Goal: Information Seeking & Learning: Learn about a topic

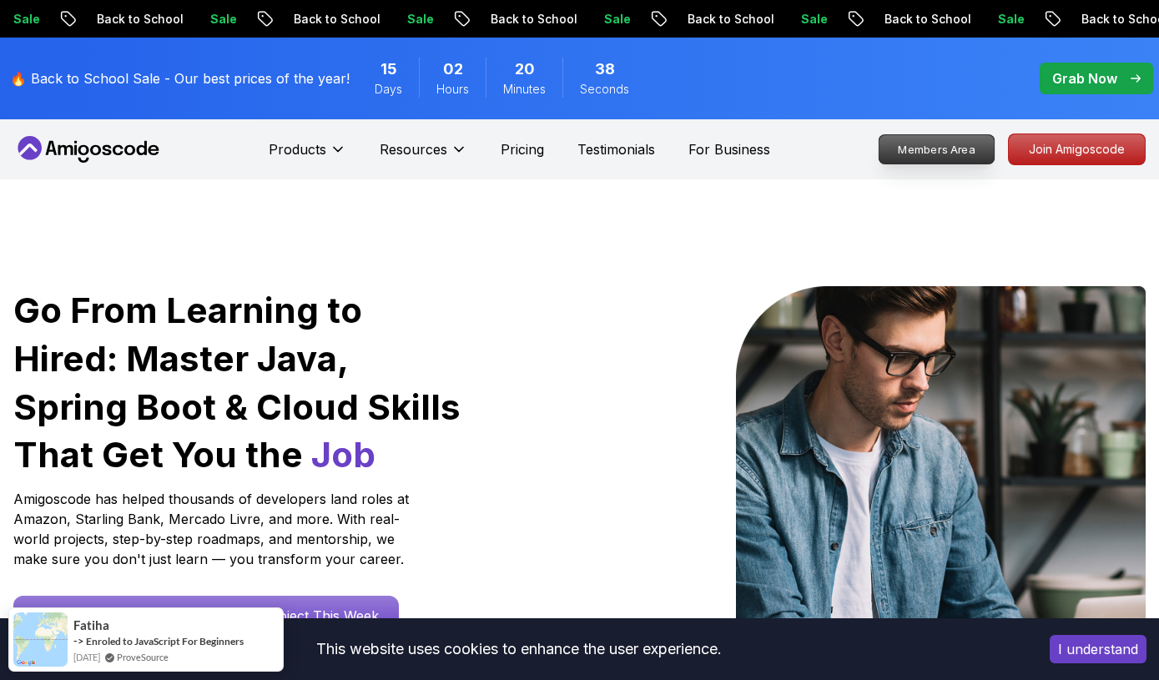
click at [940, 154] on p "Members Area" at bounding box center [937, 149] width 115 height 28
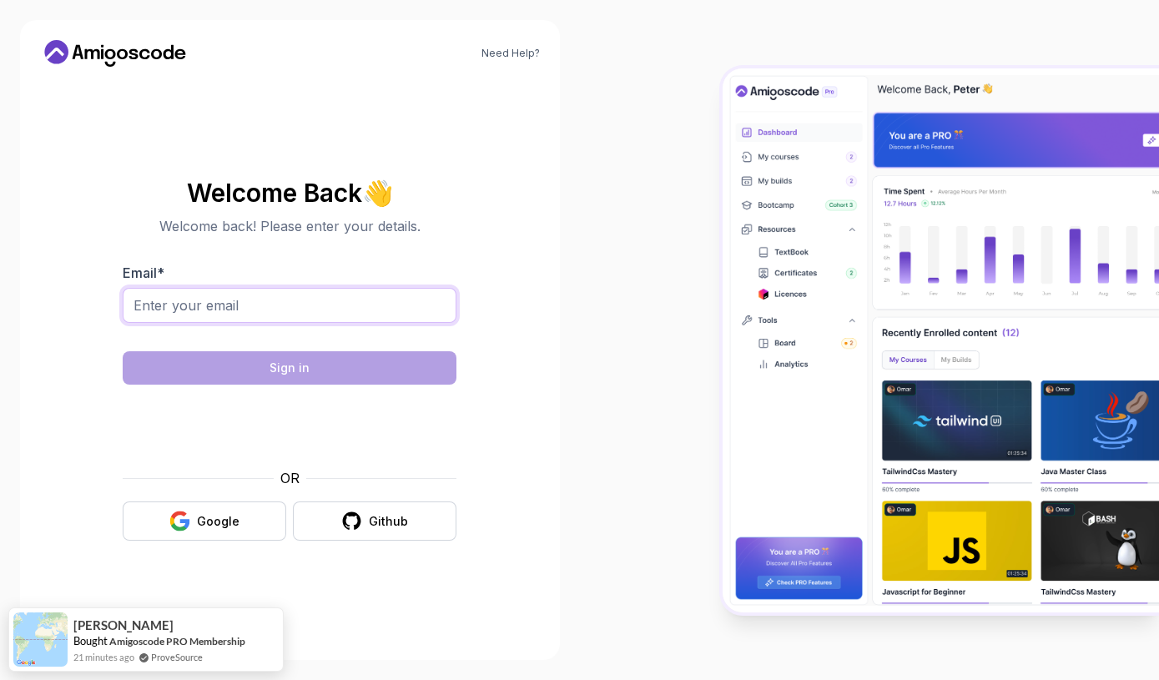
click at [289, 305] on input "Email *" at bounding box center [290, 305] width 334 height 35
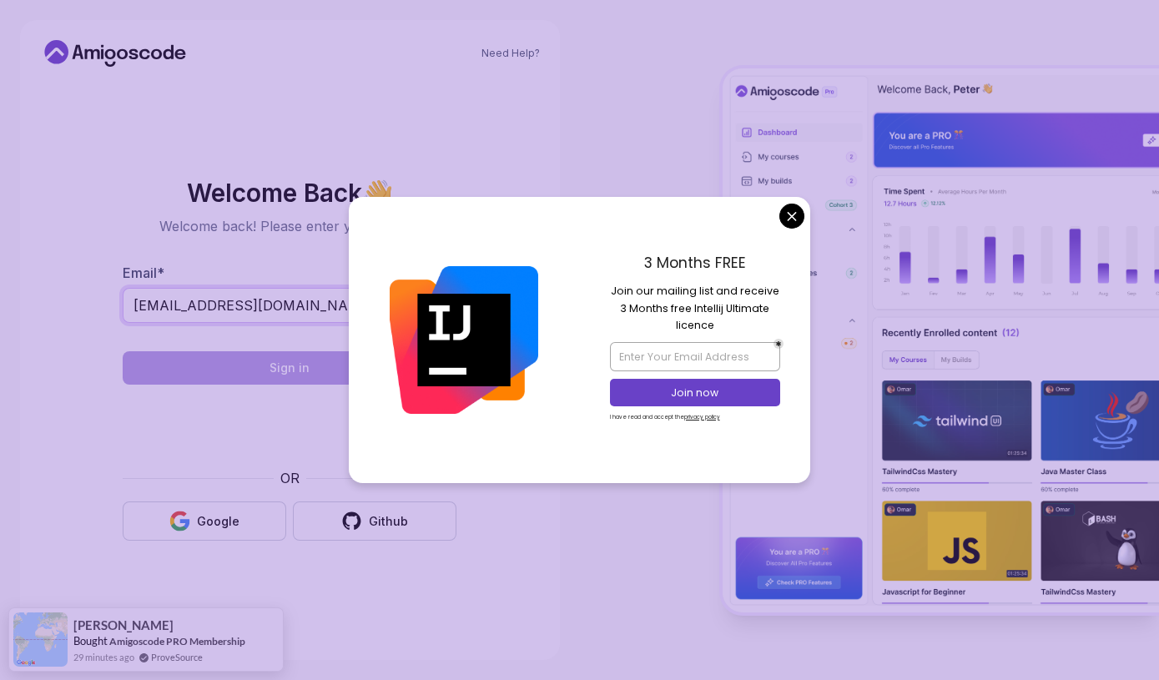
type input "tchinsala@gmail.com"
click at [791, 219] on body "Need Help? Welcome Back 👋 Welcome back! Please enter your details. Email * tchi…" at bounding box center [579, 340] width 1159 height 680
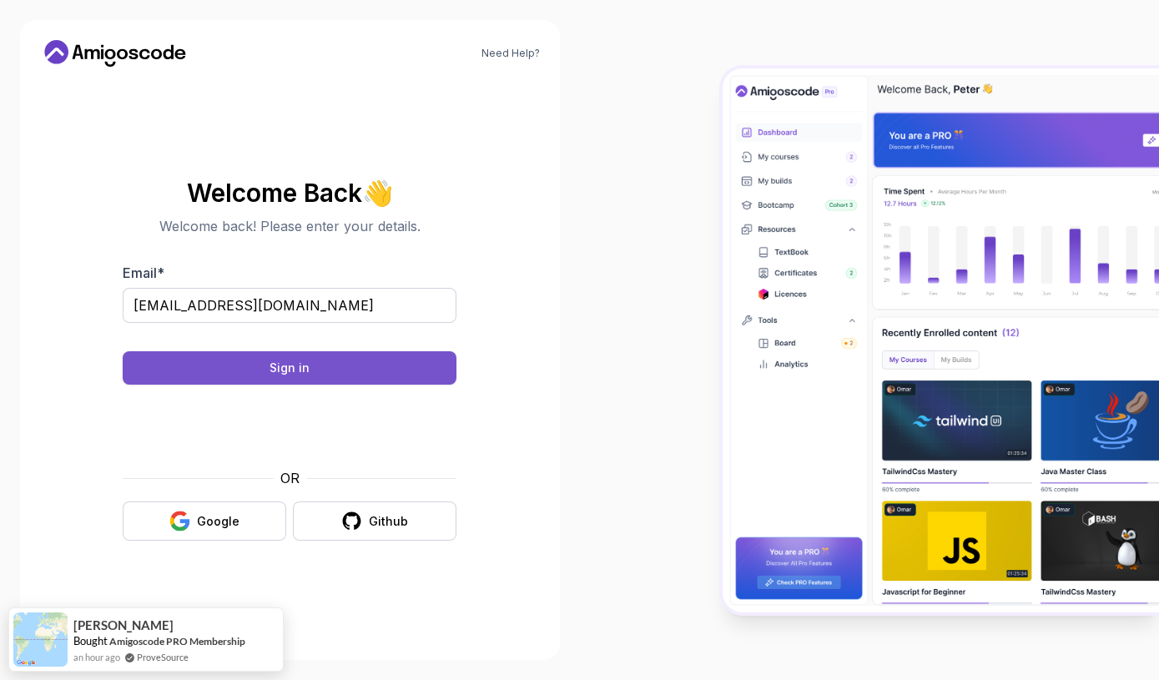
click at [285, 361] on div "Sign in" at bounding box center [290, 368] width 40 height 17
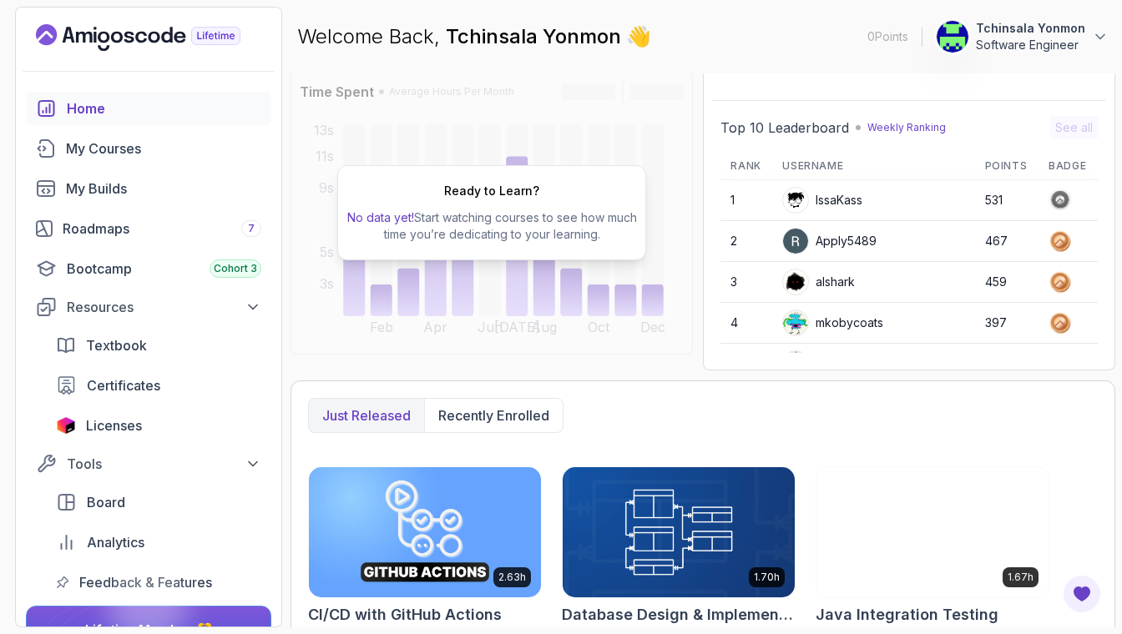
scroll to position [107, 0]
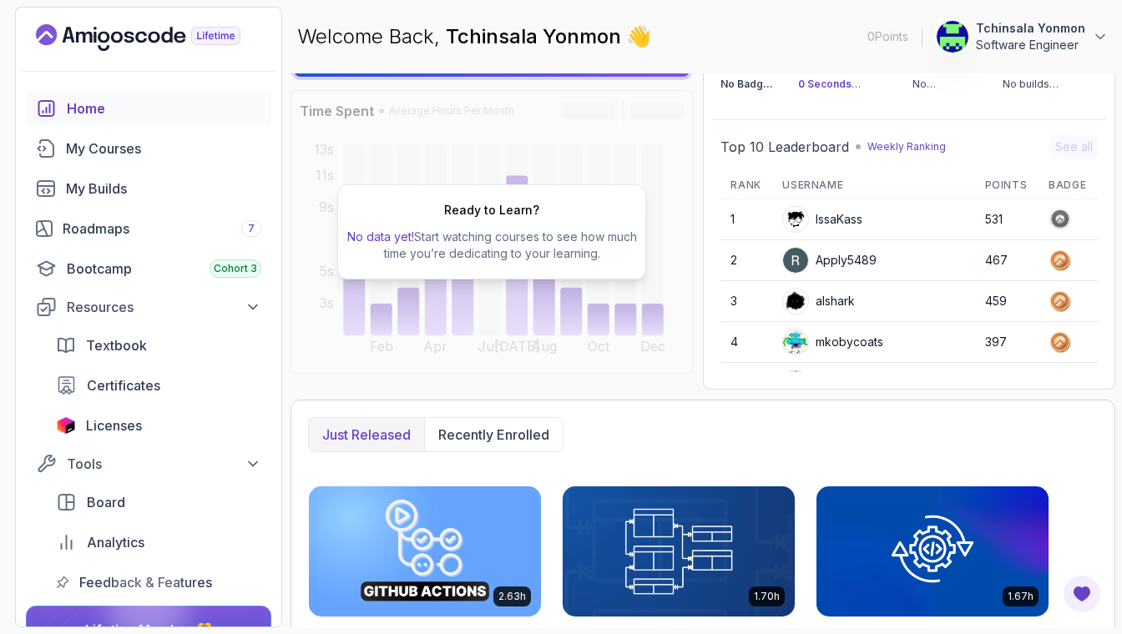
click at [640, 167] on div "Ready to Learn? No data yet! Start watching courses to see how much time you’re…" at bounding box center [491, 232] width 402 height 284
click at [117, 152] on div "My Courses" at bounding box center [163, 149] width 195 height 20
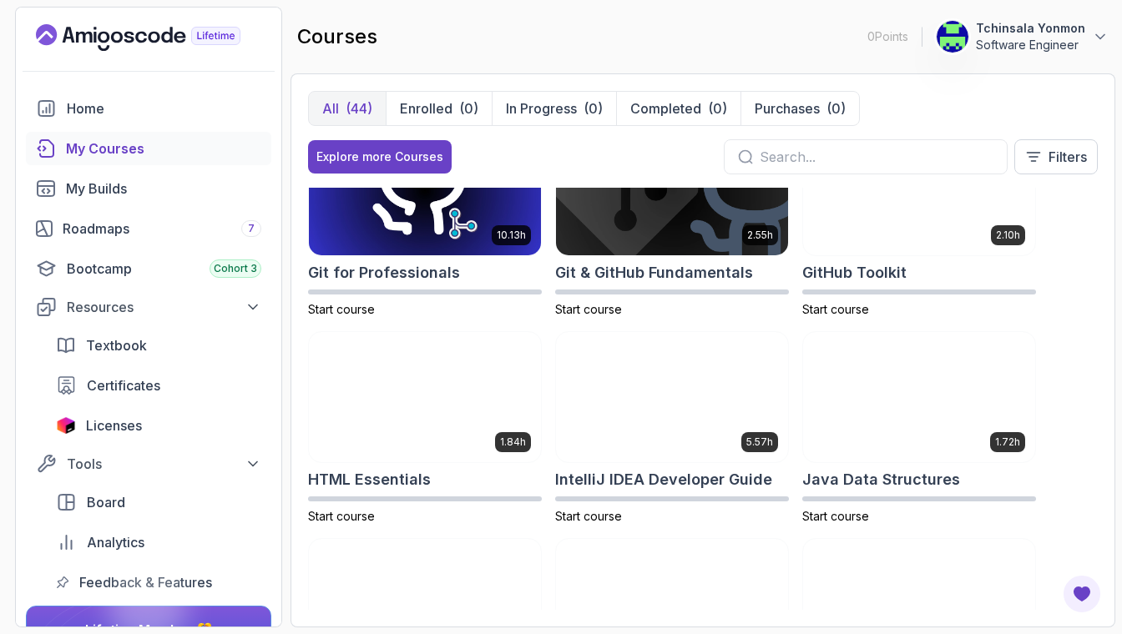
scroll to position [663, 0]
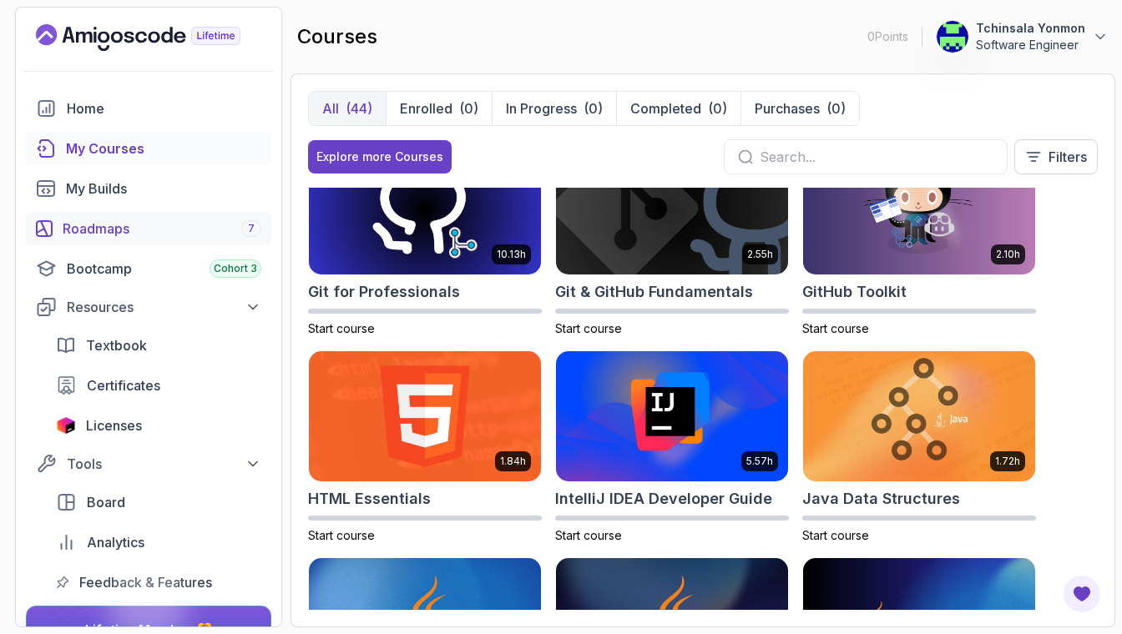
click at [103, 227] on div "Roadmaps 7" at bounding box center [162, 229] width 199 height 20
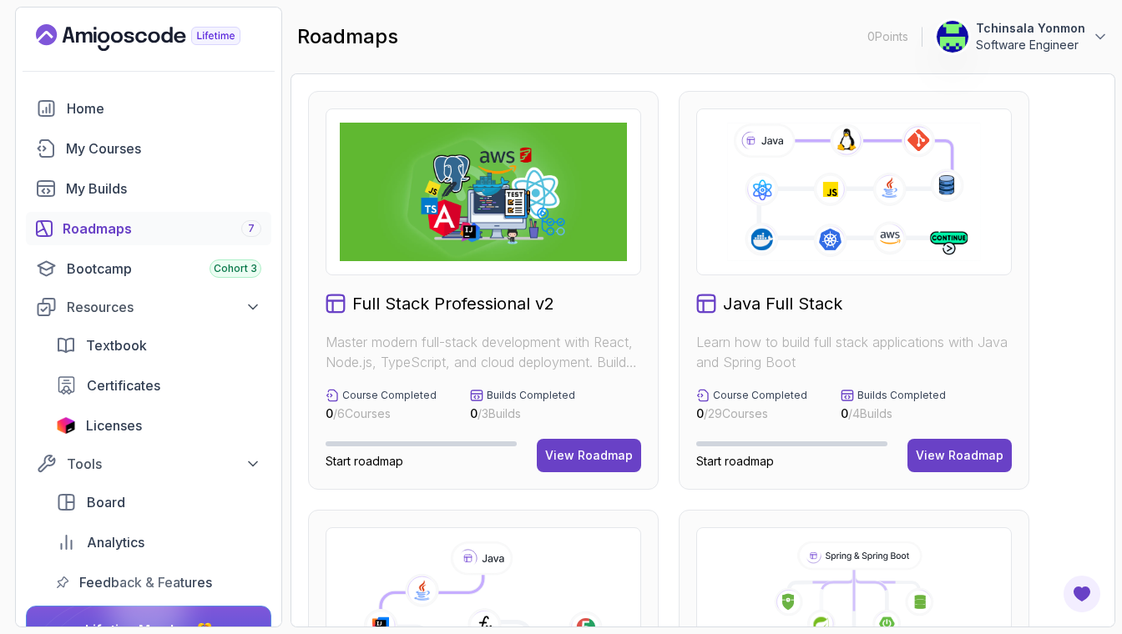
click at [950, 251] on icon at bounding box center [853, 192] width 258 height 144
click at [598, 456] on div "View Roadmap" at bounding box center [589, 455] width 88 height 17
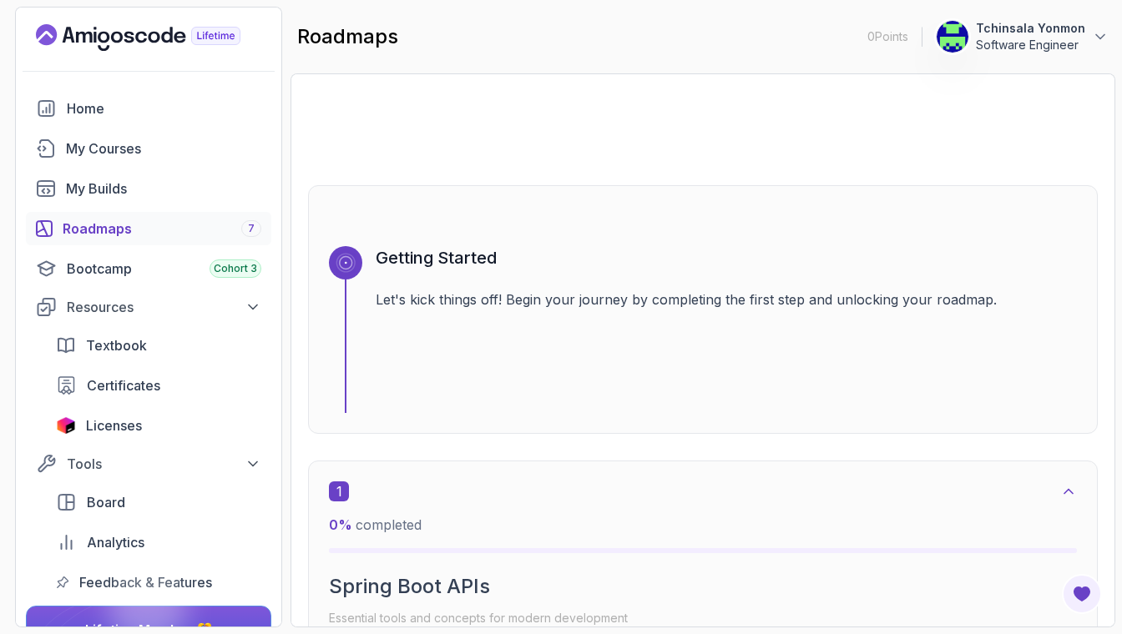
scroll to position [635, 0]
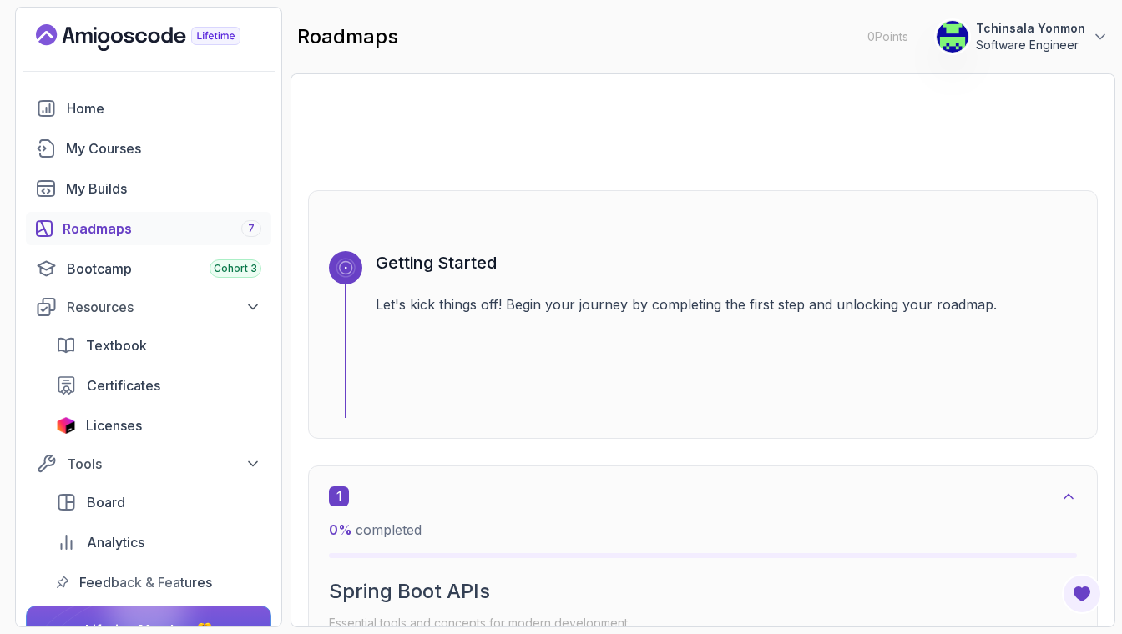
click at [341, 272] on icon at bounding box center [345, 267] width 15 height 15
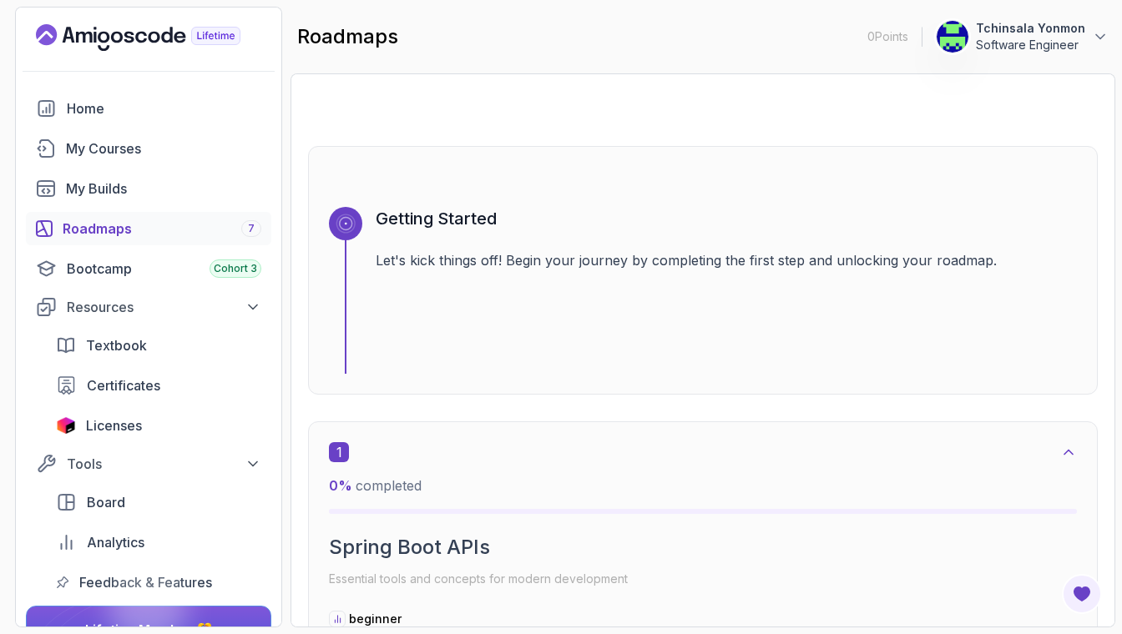
scroll to position [607, 0]
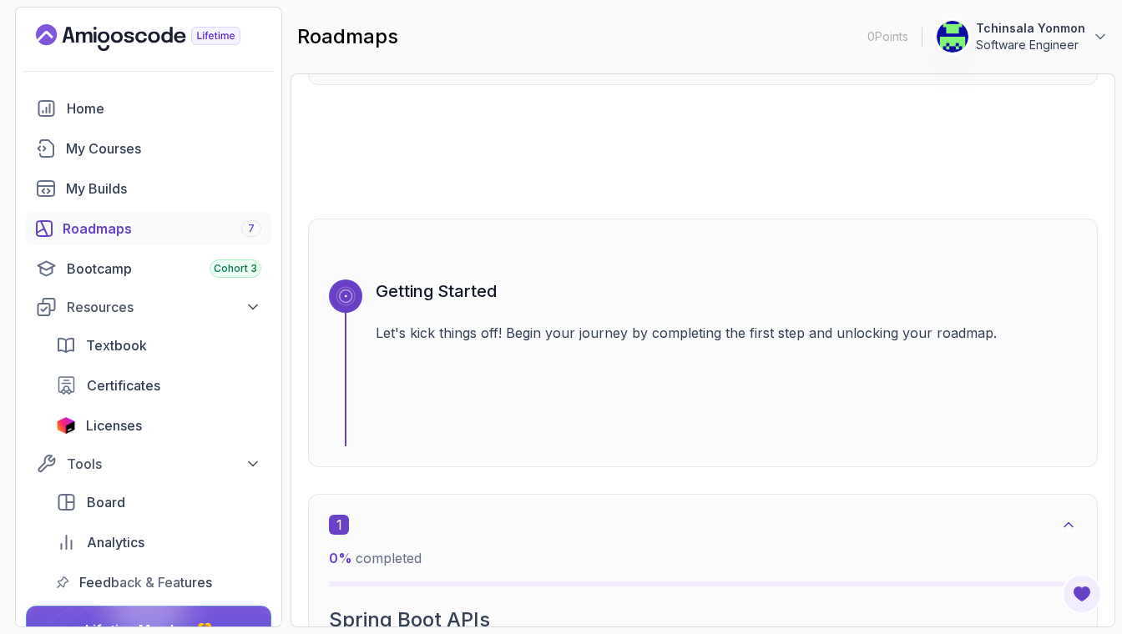
click at [497, 341] on p "Let's kick things off! Begin your journey by completing the first step and unlo…" at bounding box center [726, 333] width 701 height 20
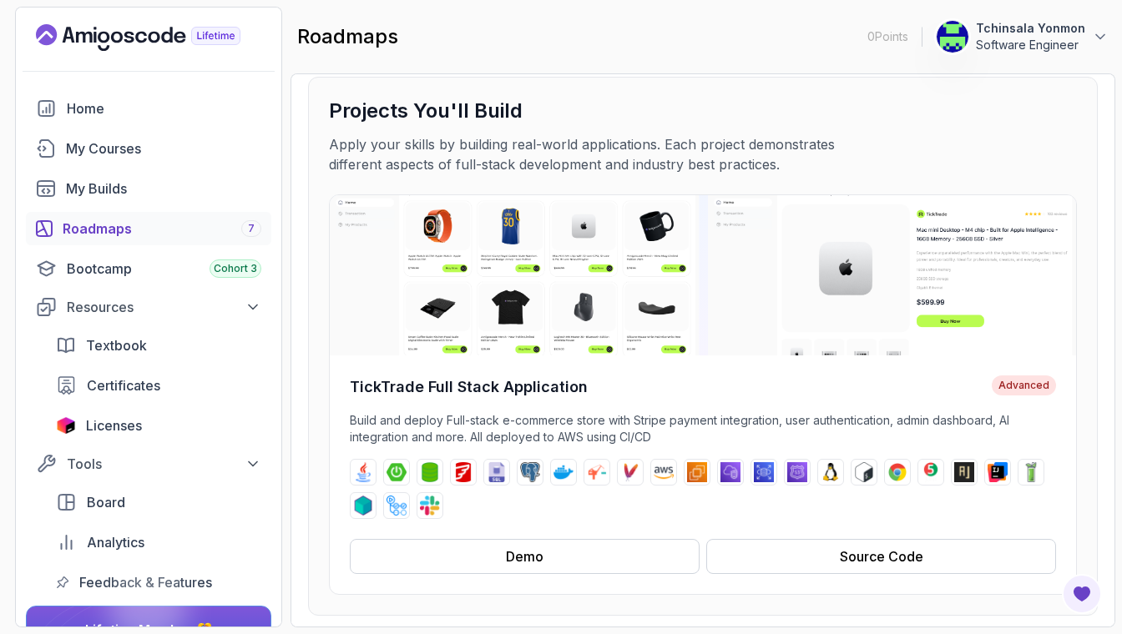
scroll to position [54, 0]
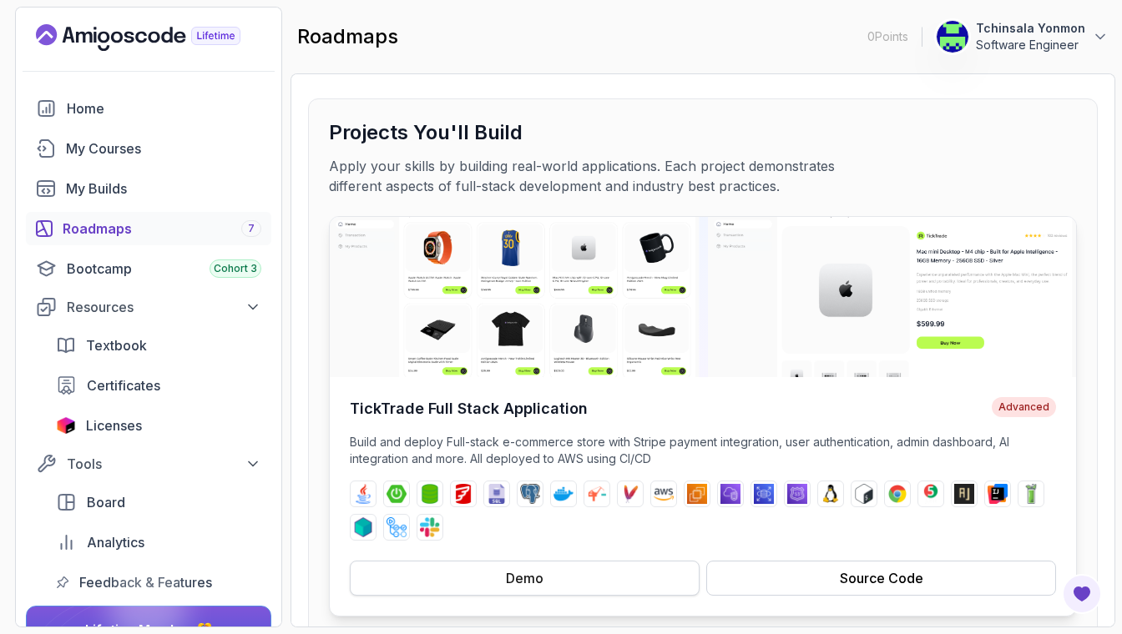
click at [530, 572] on div "Demo" at bounding box center [525, 578] width 38 height 20
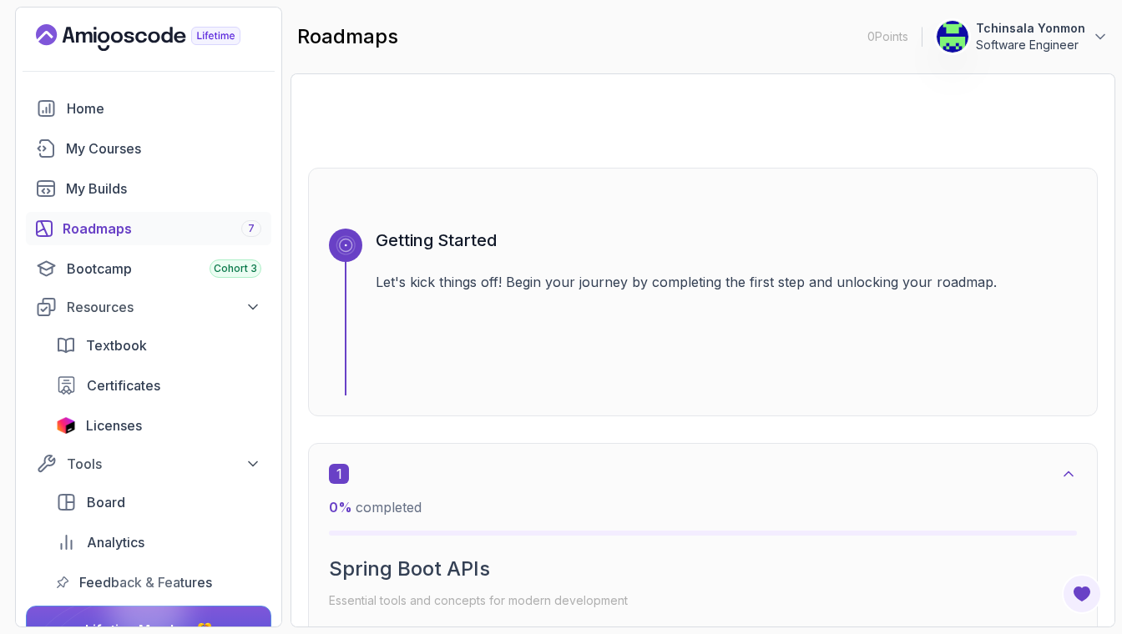
scroll to position [668, 0]
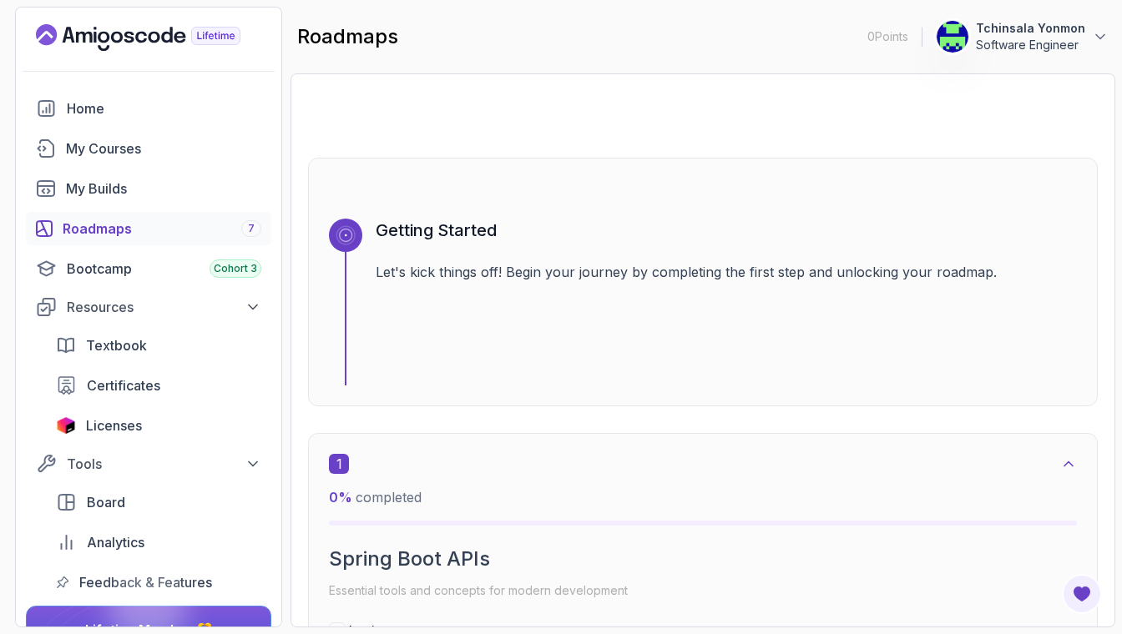
click at [346, 237] on icon at bounding box center [345, 235] width 19 height 19
click at [558, 256] on div "Getting Started Let's kick things off! Begin your journey by completing the fir…" at bounding box center [726, 302] width 701 height 167
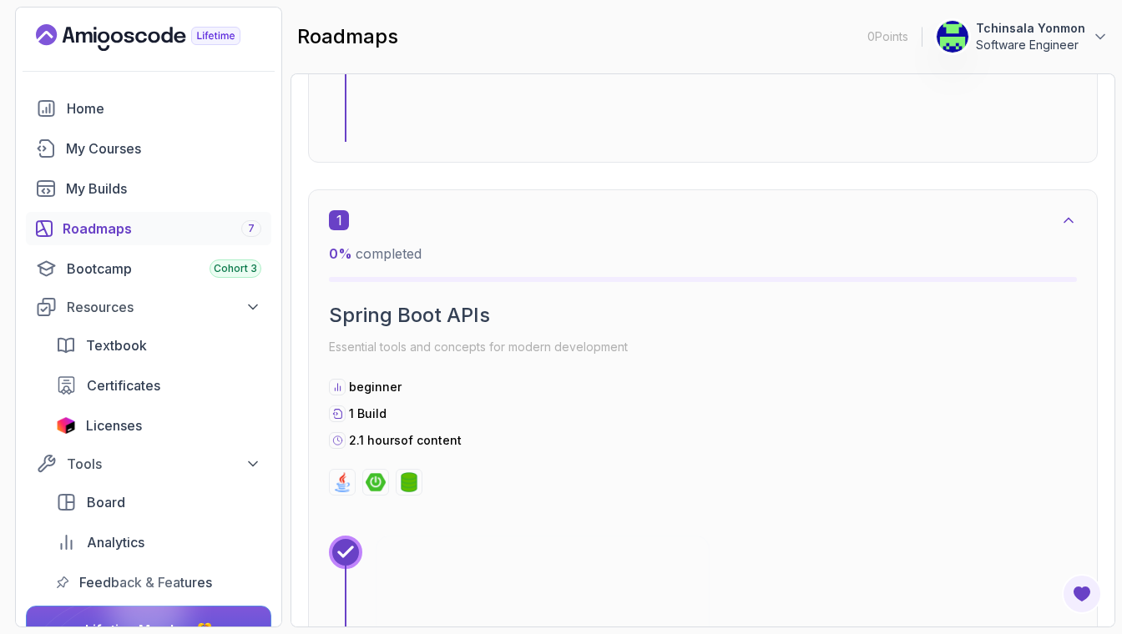
scroll to position [945, 0]
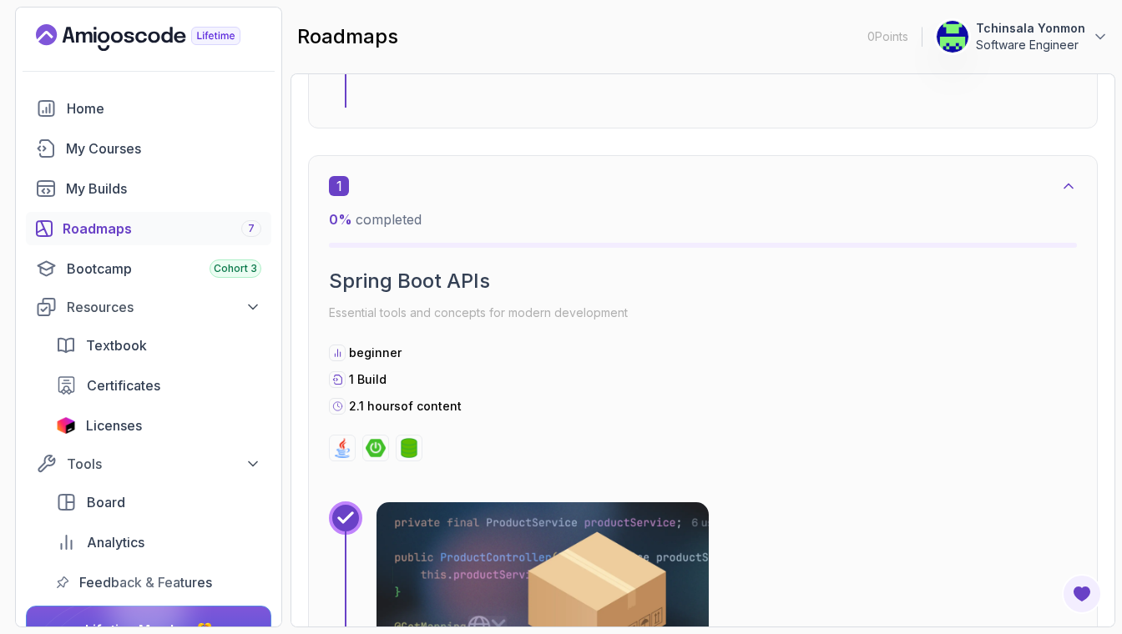
click at [475, 562] on img at bounding box center [542, 594] width 349 height 195
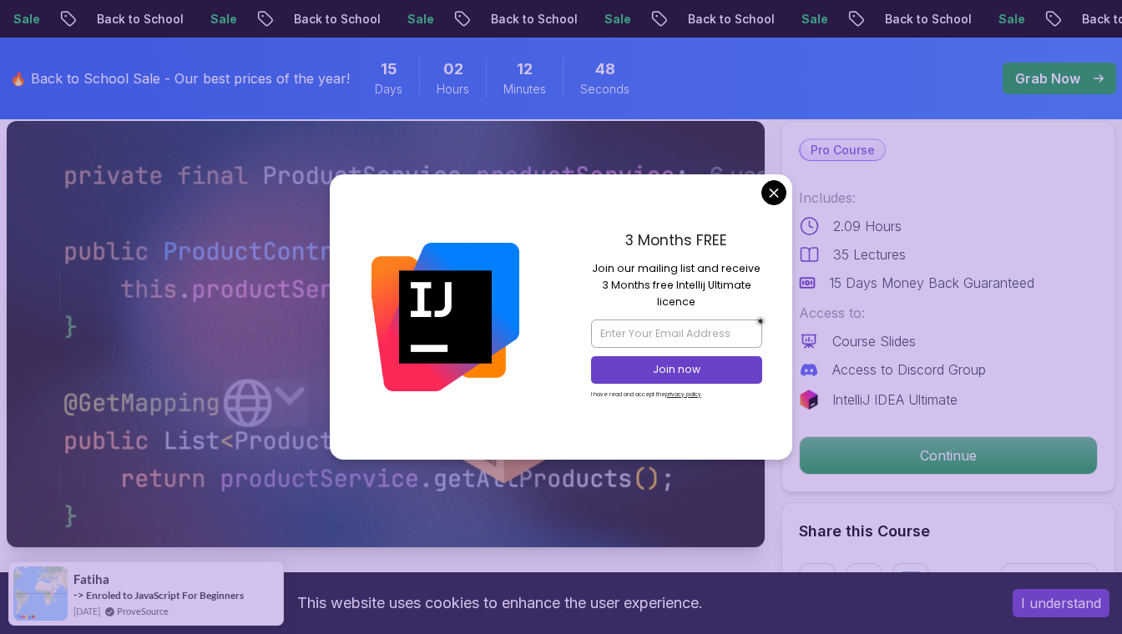
scroll to position [98, 0]
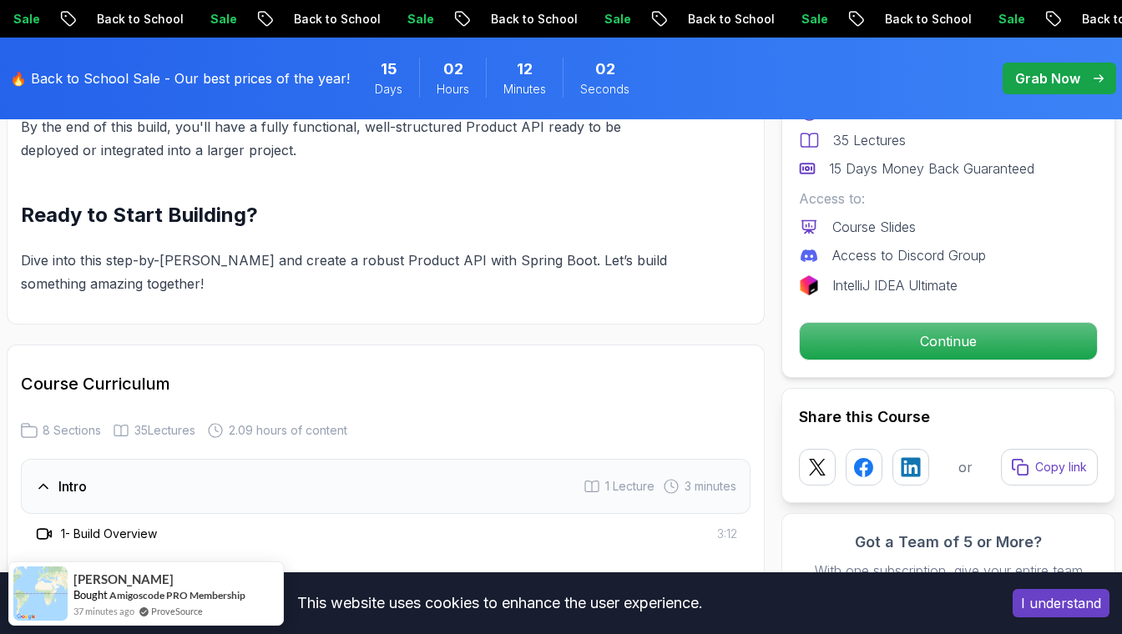
scroll to position [1777, 0]
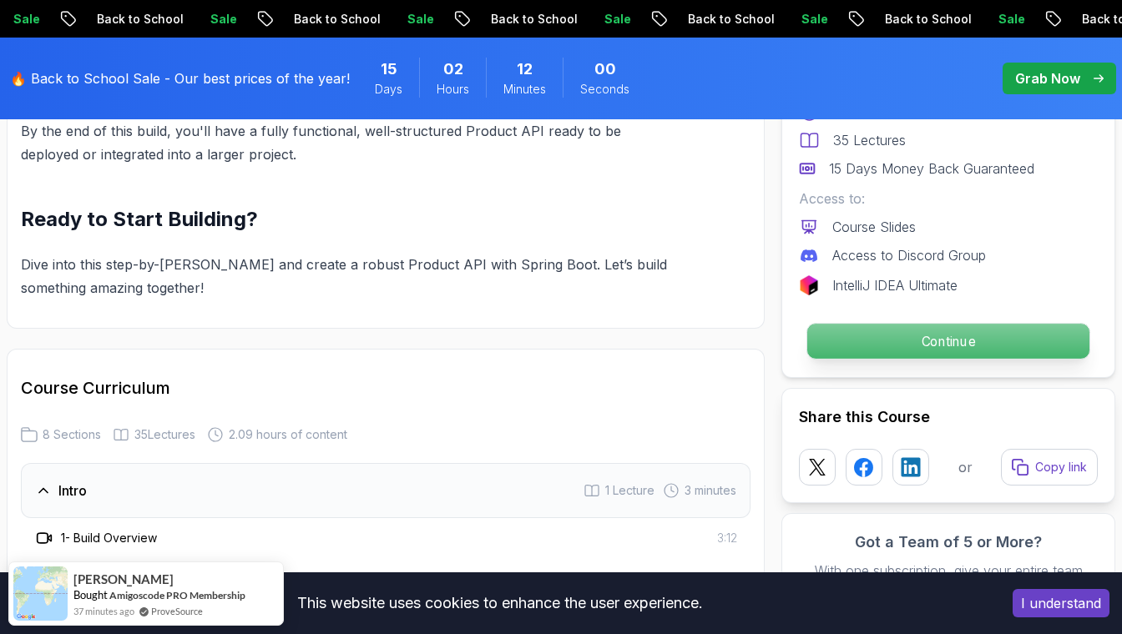
click at [848, 341] on p "Continue" at bounding box center [948, 341] width 282 height 35
